Goal: Book appointment/travel/reservation

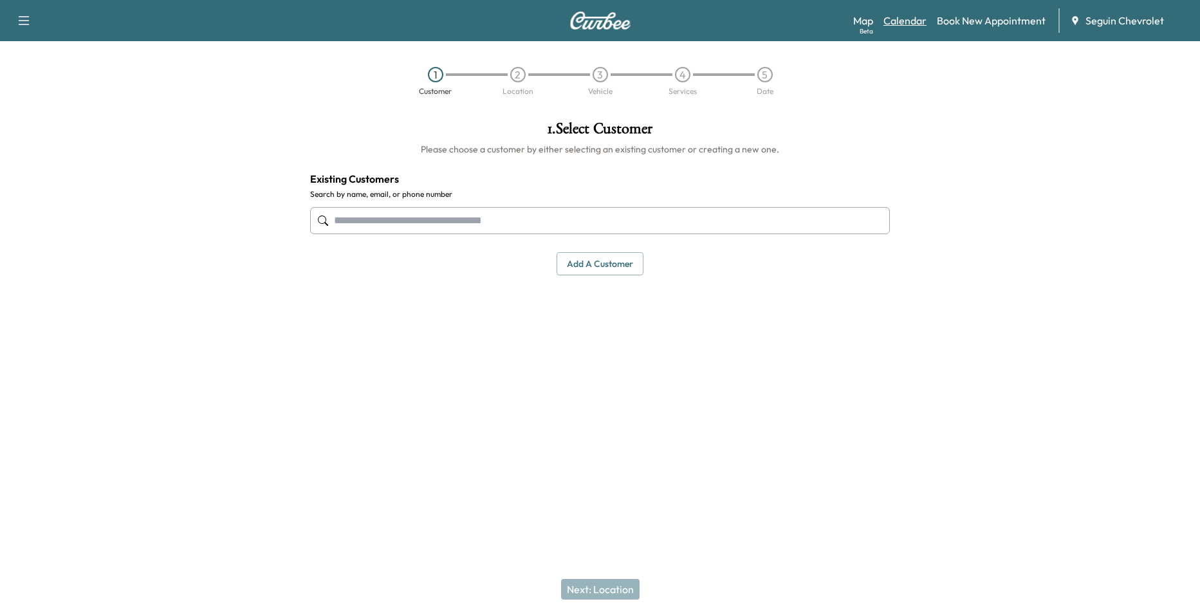
click at [900, 24] on link "Calendar" at bounding box center [904, 20] width 43 height 15
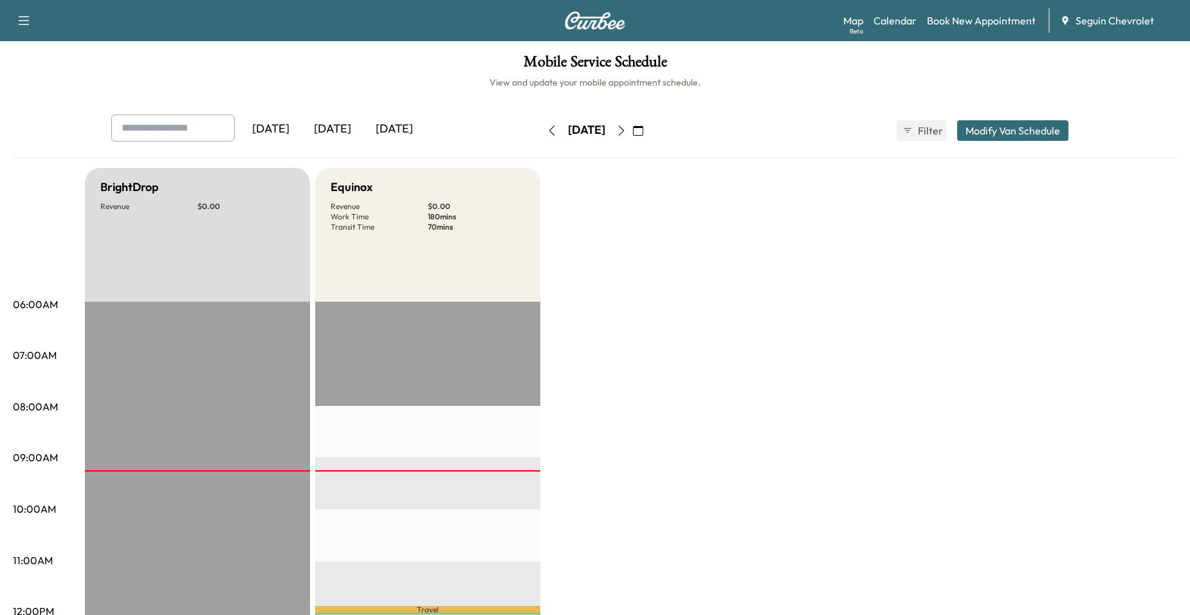
click at [632, 136] on button "button" at bounding box center [621, 130] width 22 height 21
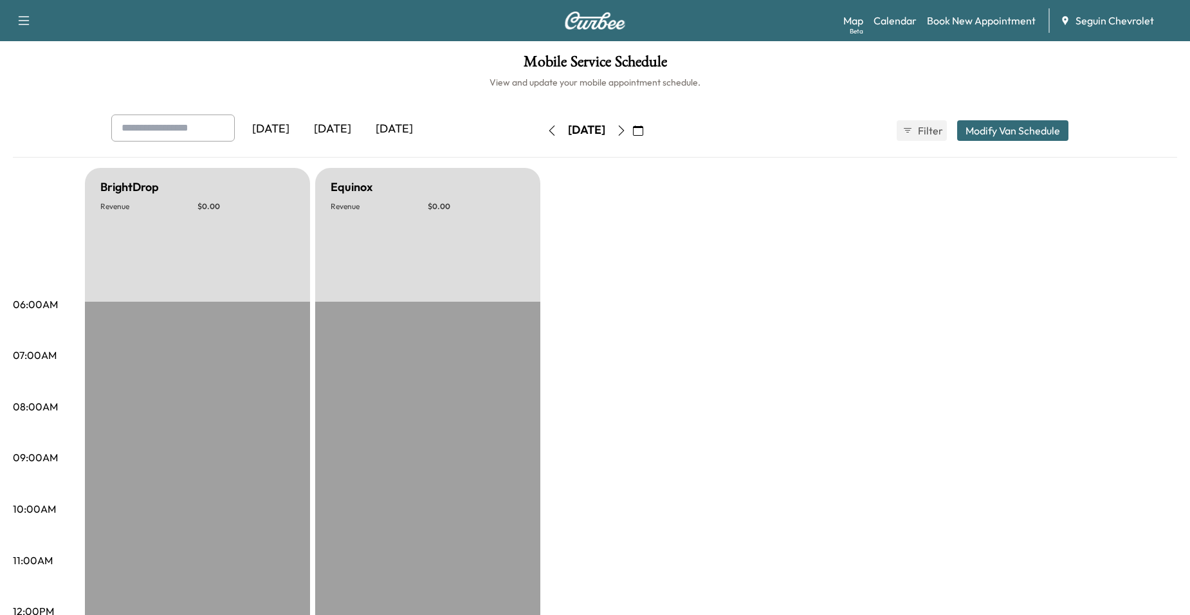
click at [632, 136] on div "[DATE]" at bounding box center [586, 130] width 91 height 21
click at [632, 130] on button "button" at bounding box center [621, 130] width 22 height 21
click at [625, 129] on icon "button" at bounding box center [622, 130] width 6 height 10
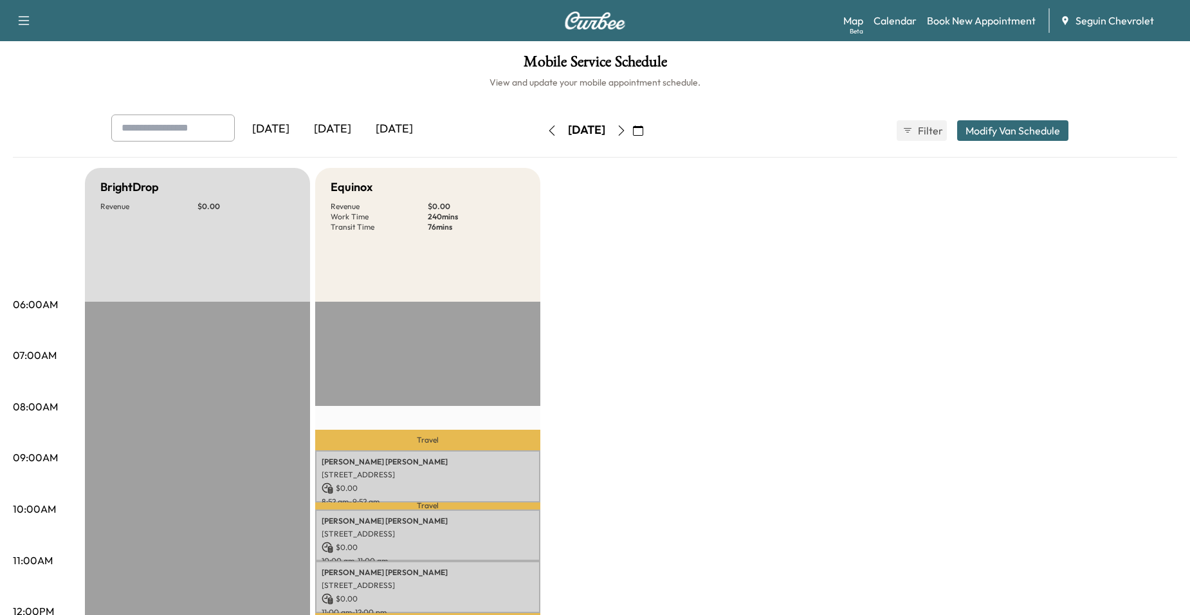
click at [632, 131] on button "button" at bounding box center [621, 130] width 22 height 21
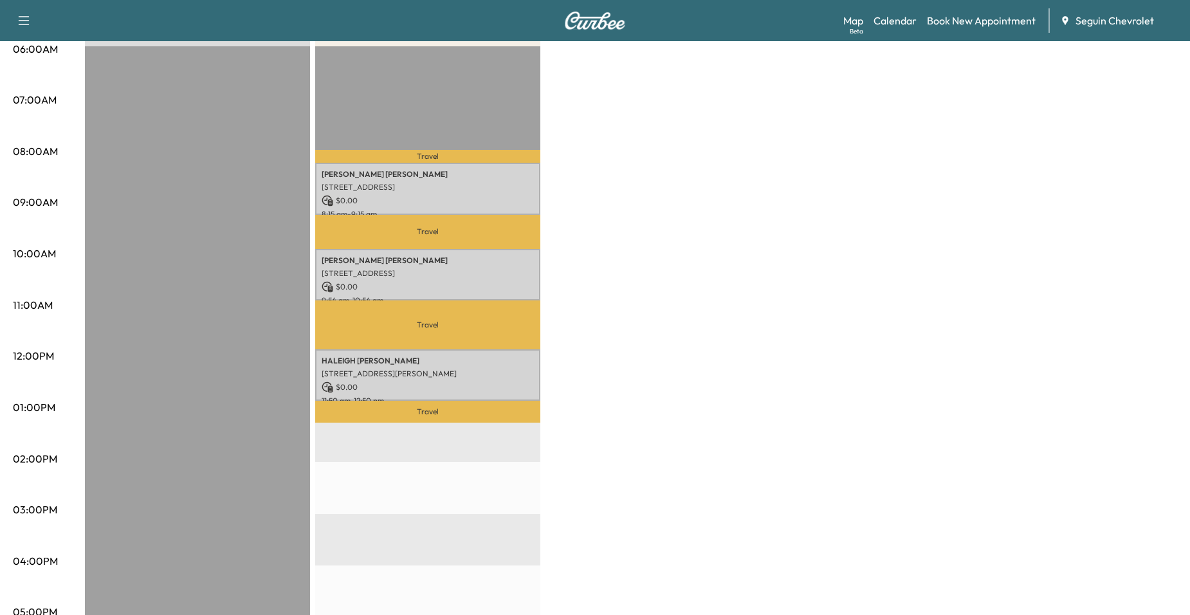
scroll to position [257, 0]
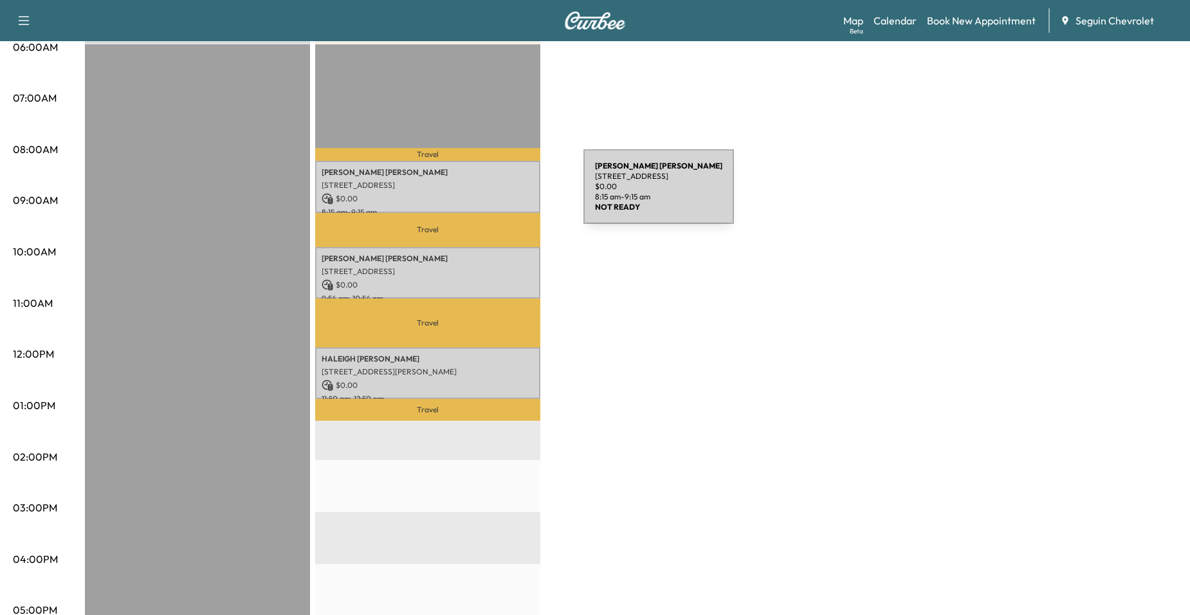
click at [487, 194] on p "$ 0.00" at bounding box center [428, 199] width 212 height 12
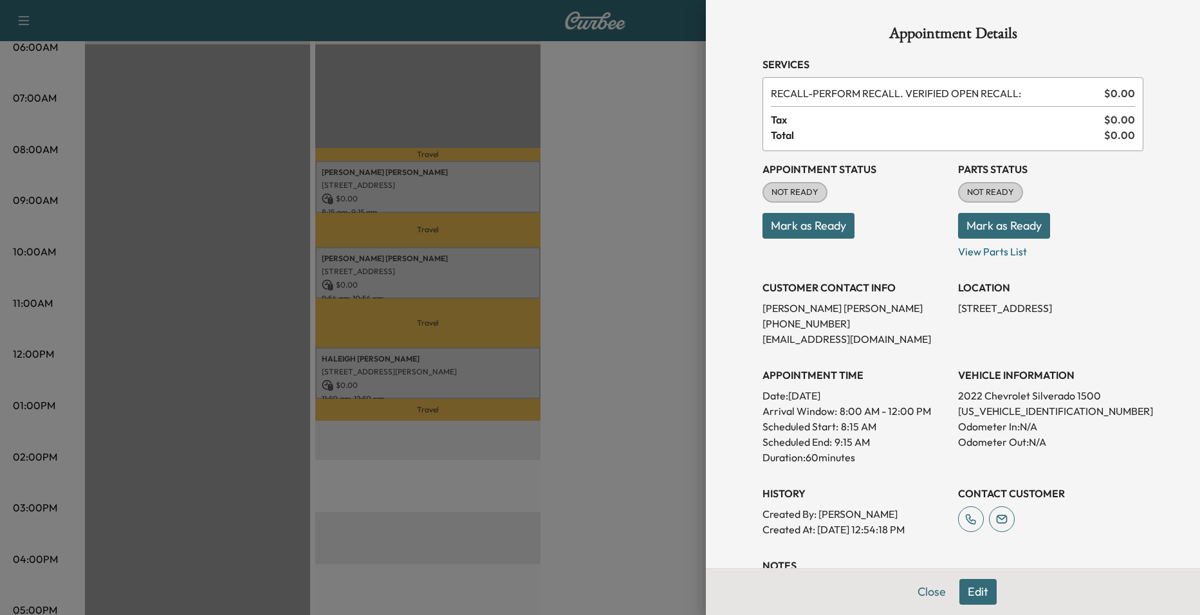
click at [600, 237] on div at bounding box center [600, 307] width 1200 height 615
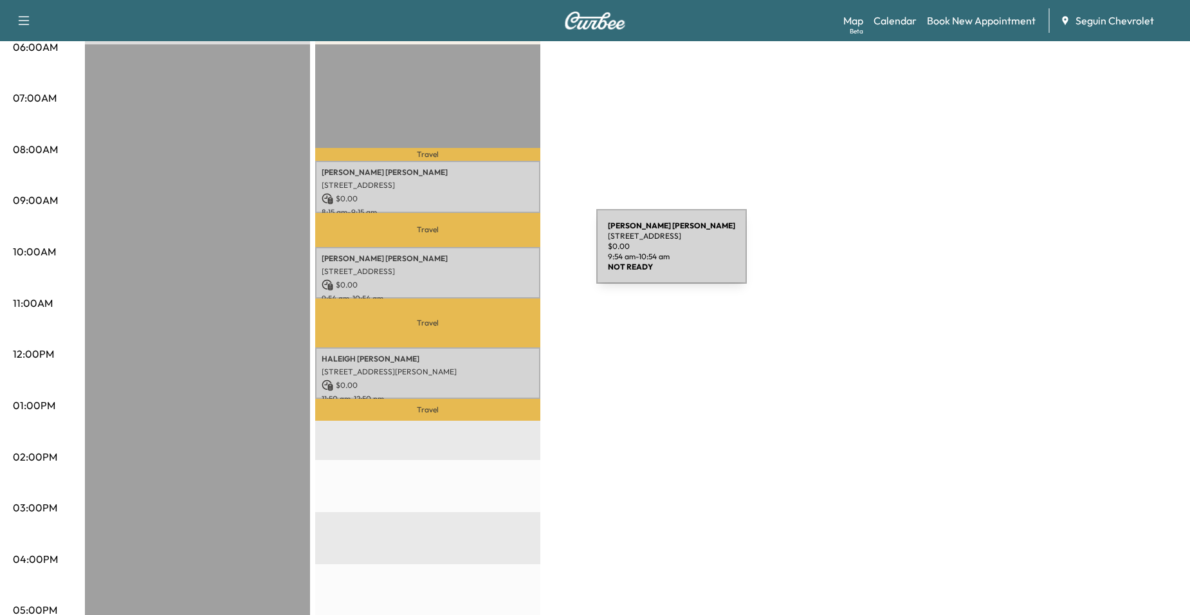
click at [498, 254] on p "[PERSON_NAME]" at bounding box center [428, 258] width 212 height 10
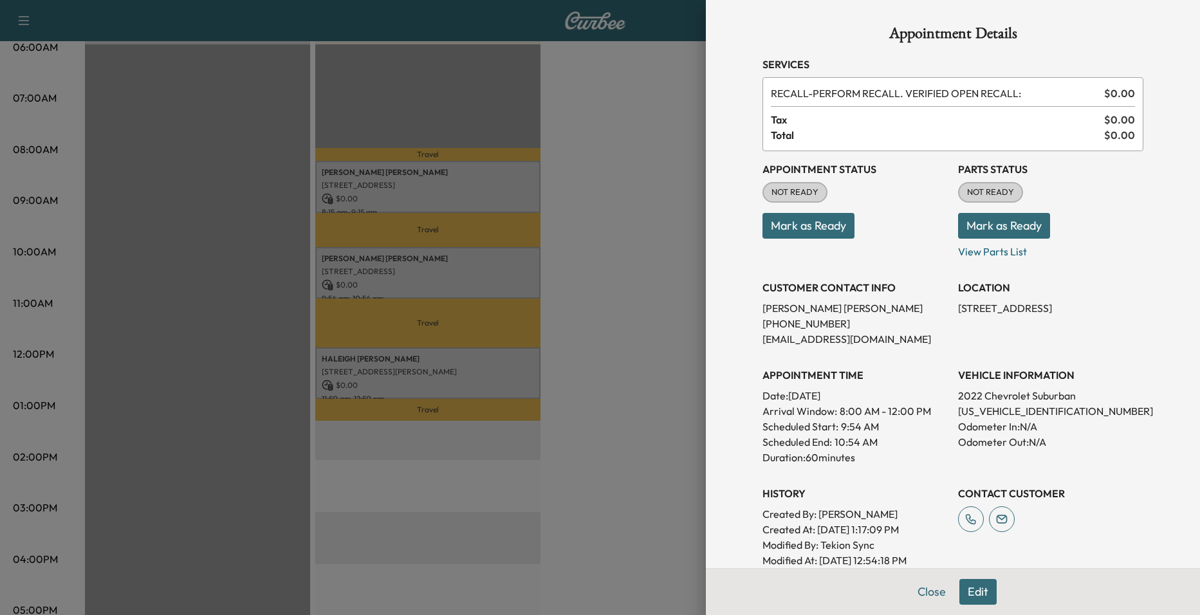
click at [509, 212] on div at bounding box center [600, 307] width 1200 height 615
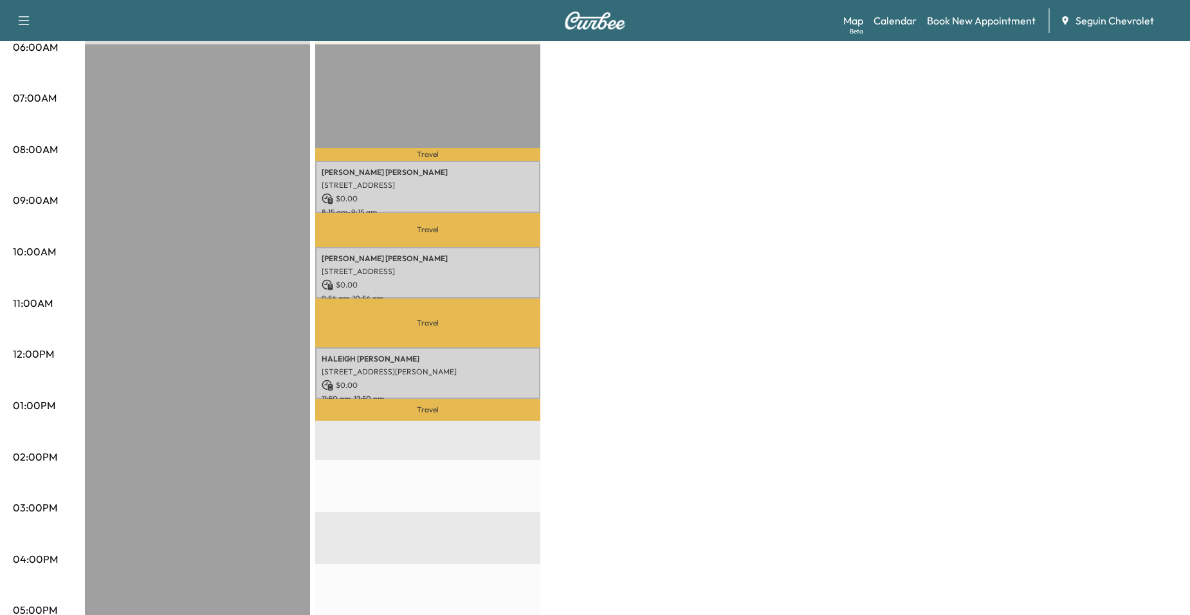
click at [450, 399] on p "Travel" at bounding box center [427, 410] width 225 height 22
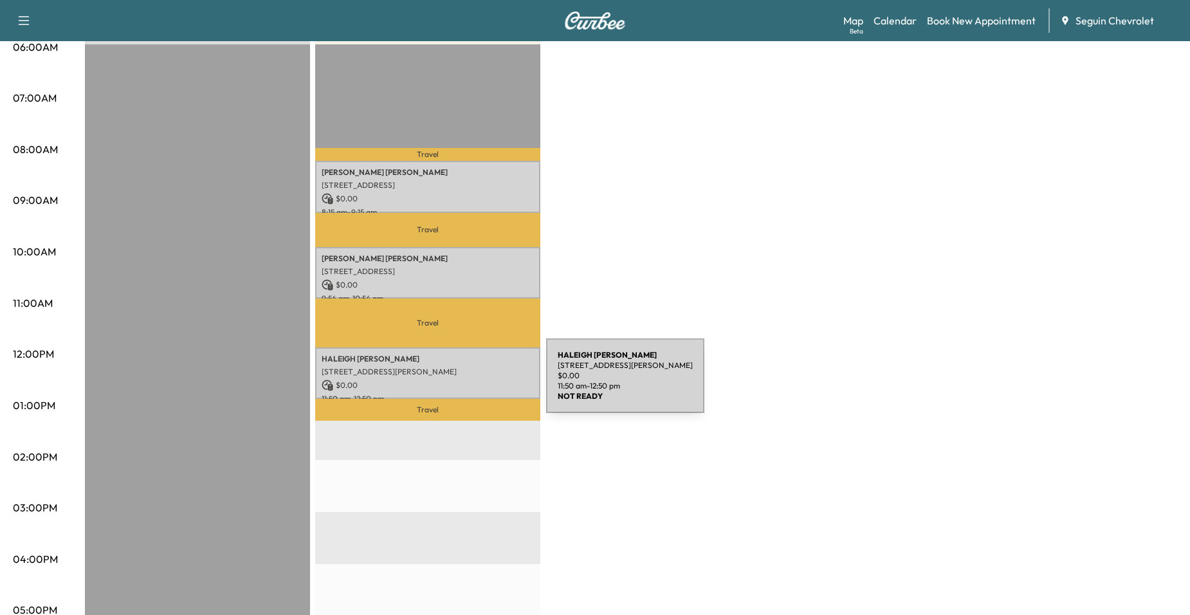
click at [450, 383] on p "$ 0.00" at bounding box center [428, 385] width 212 height 12
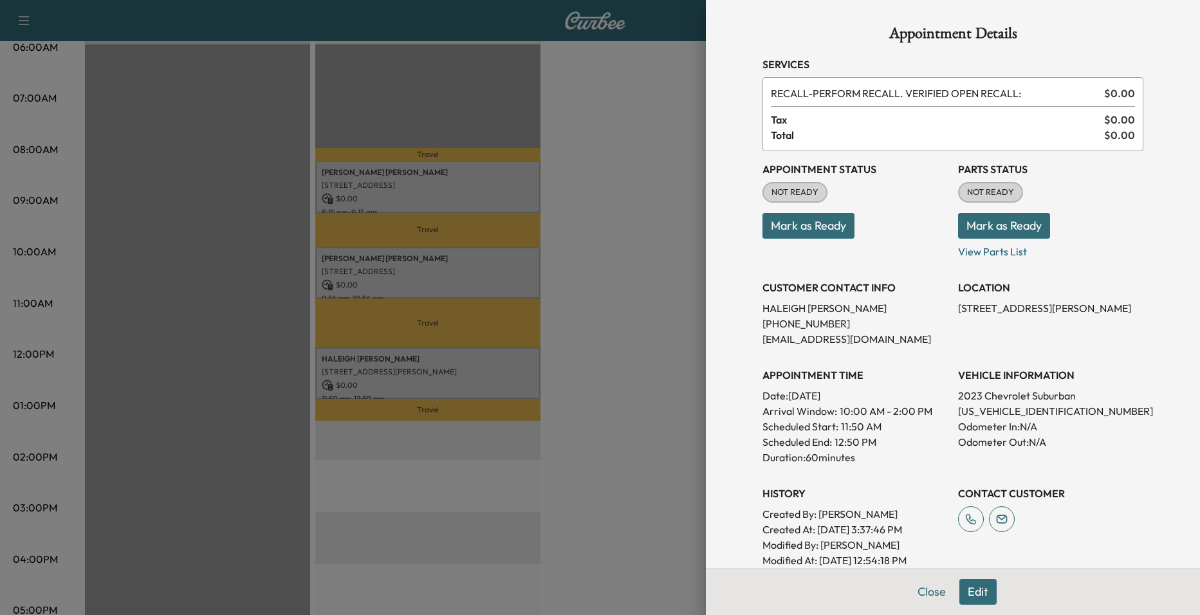
click at [493, 282] on div at bounding box center [600, 307] width 1200 height 615
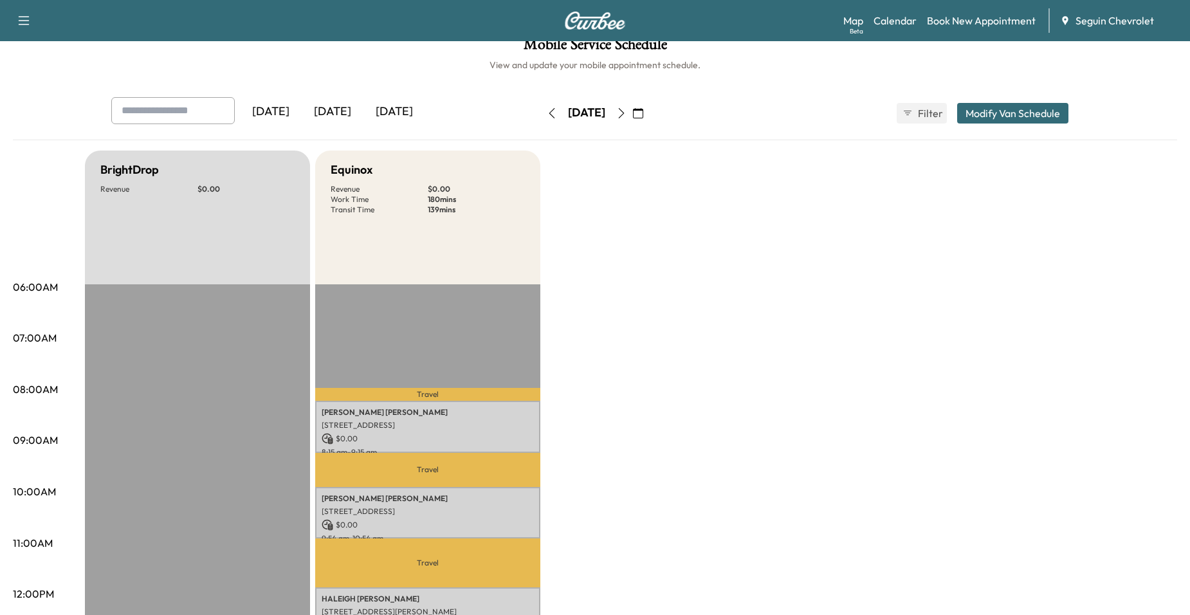
scroll to position [0, 0]
